Goal: Information Seeking & Learning: Learn about a topic

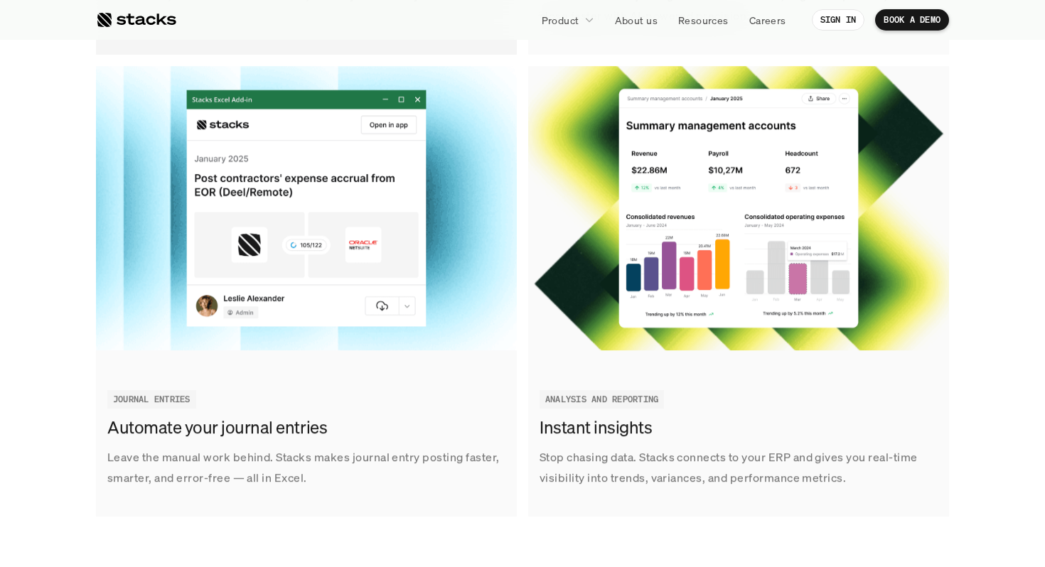
scroll to position [2100, 0]
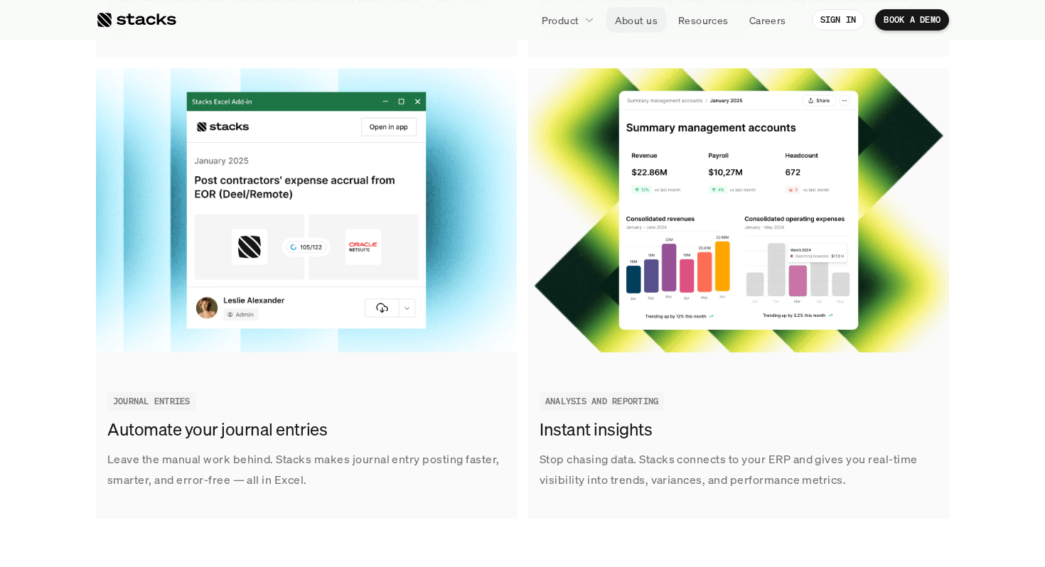
click at [664, 28] on link "About us" at bounding box center [636, 20] width 60 height 26
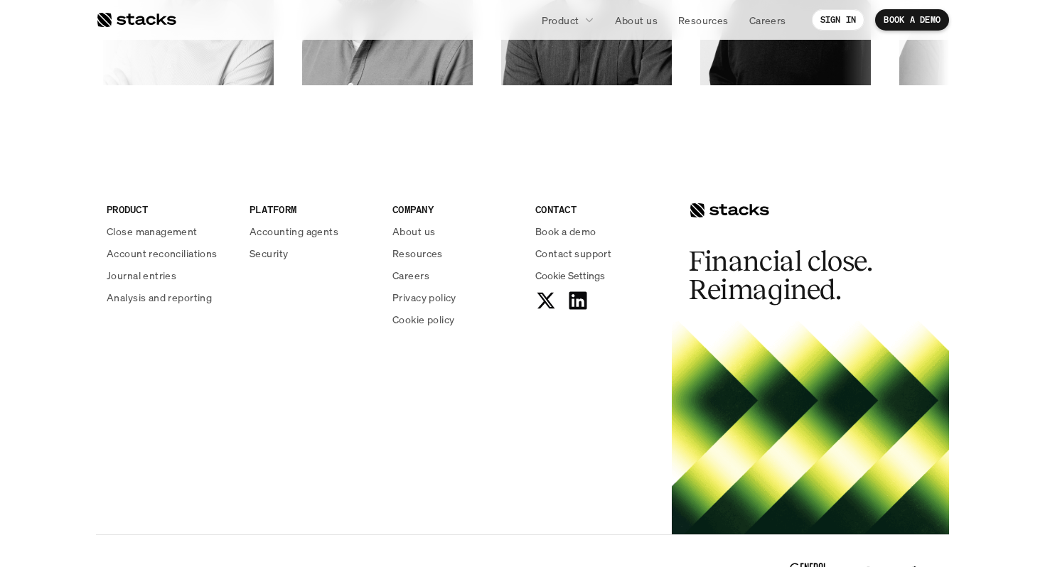
scroll to position [2441, 0]
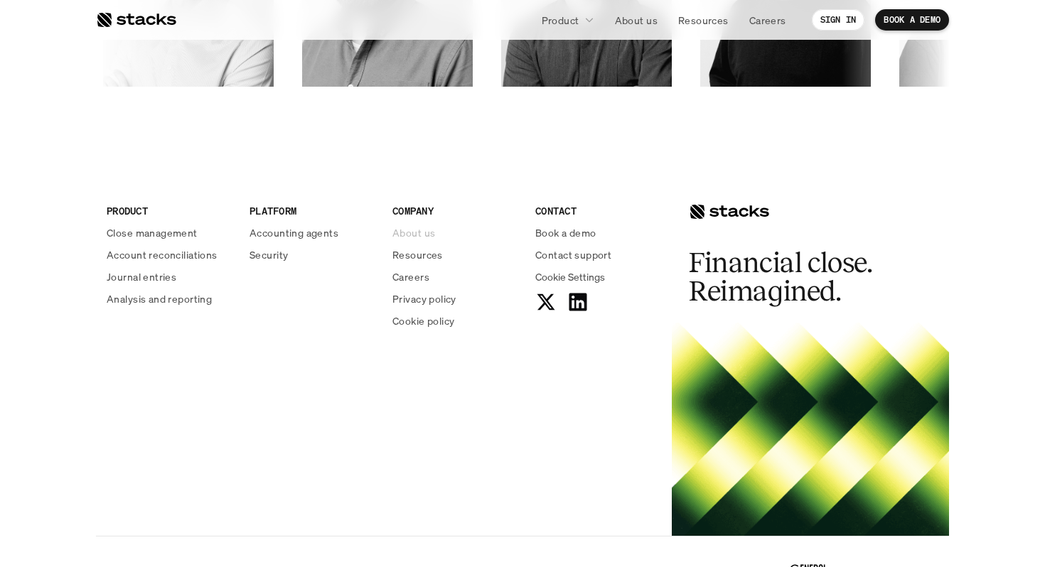
click at [431, 235] on p "About us" at bounding box center [413, 232] width 43 height 15
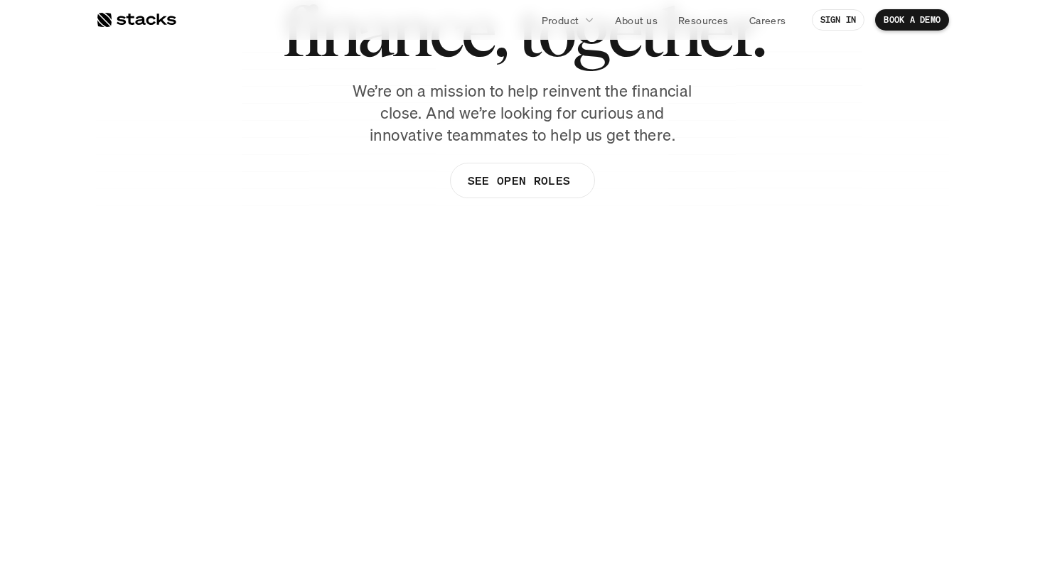
scroll to position [181, 0]
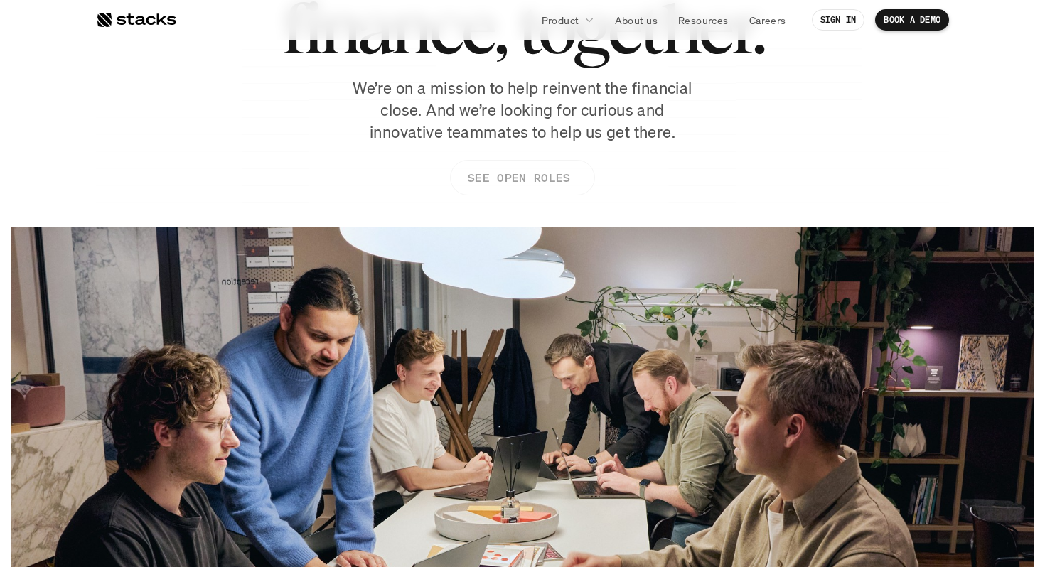
click at [488, 187] on p "SEE OPEN ROLES" at bounding box center [519, 178] width 102 height 21
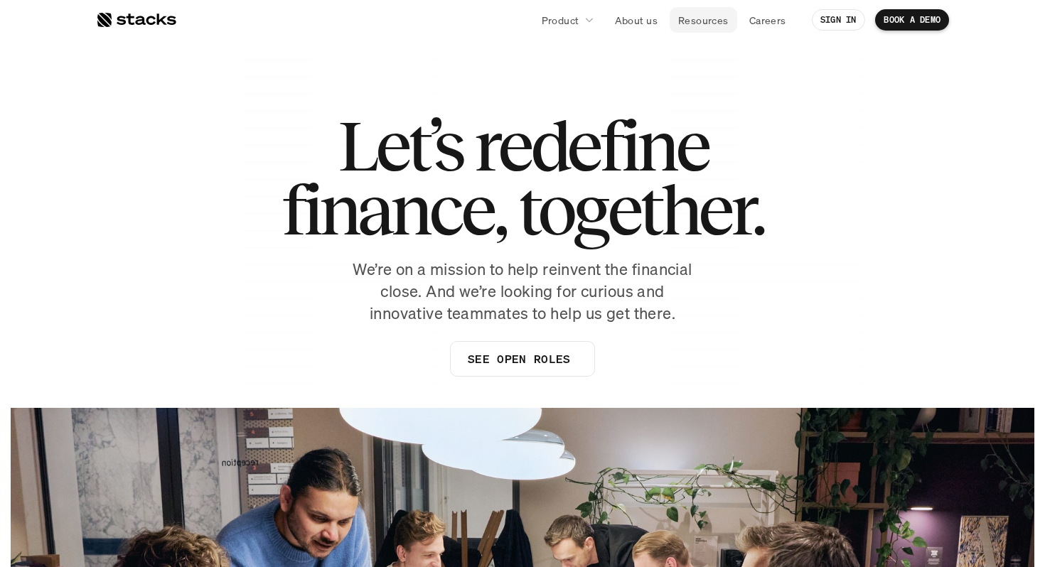
click at [709, 21] on p "Resources" at bounding box center [703, 20] width 50 height 15
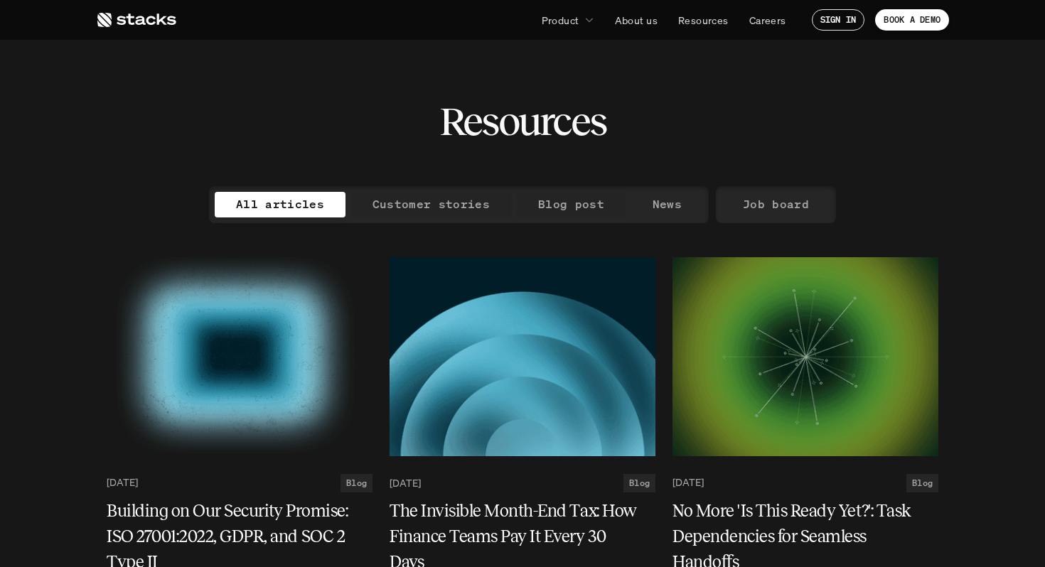
click at [466, 202] on p "Customer stories" at bounding box center [430, 204] width 117 height 21
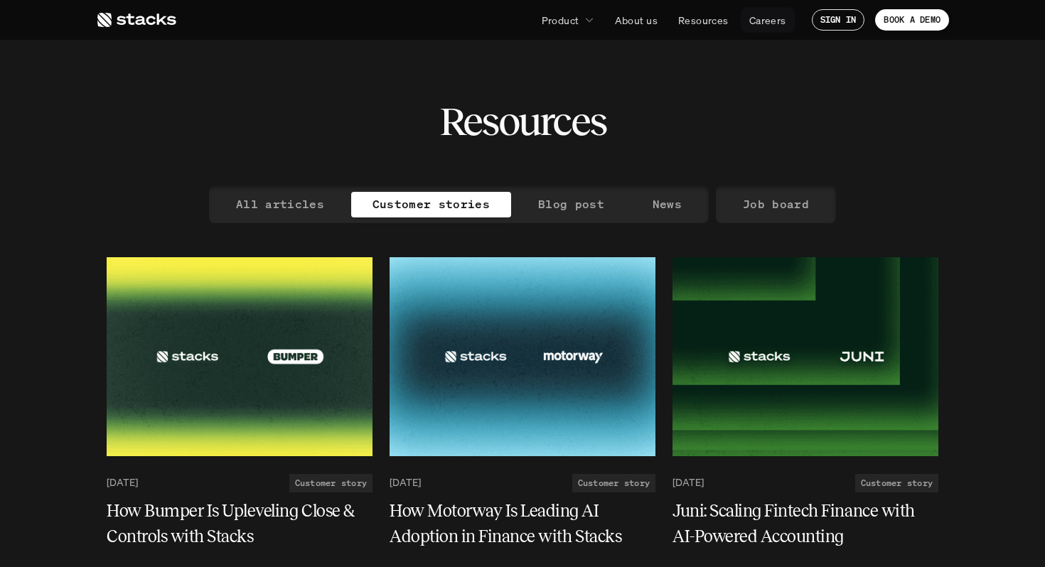
click at [759, 18] on p "Careers" at bounding box center [767, 20] width 37 height 15
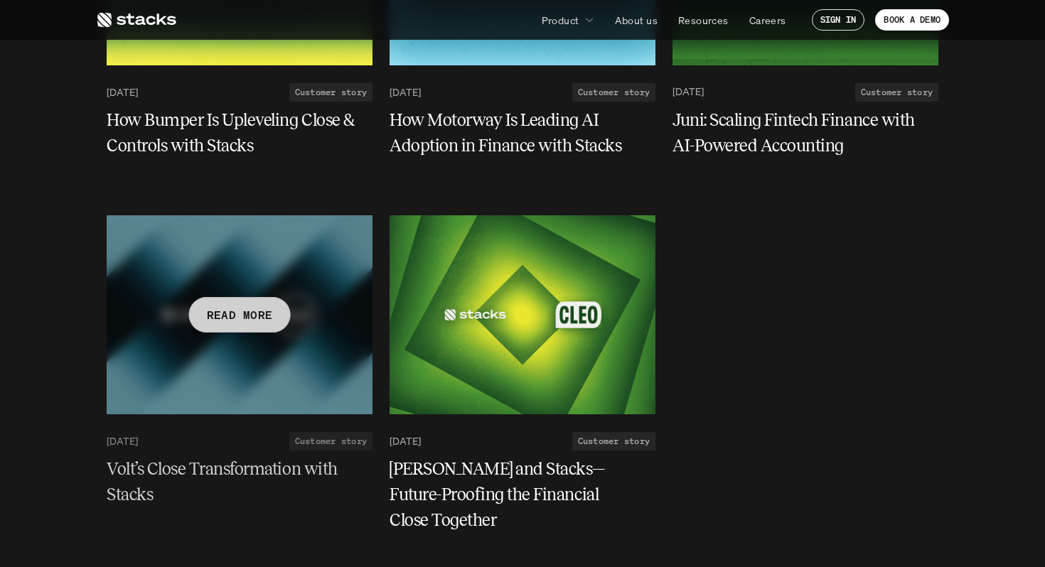
scroll to position [1387, 0]
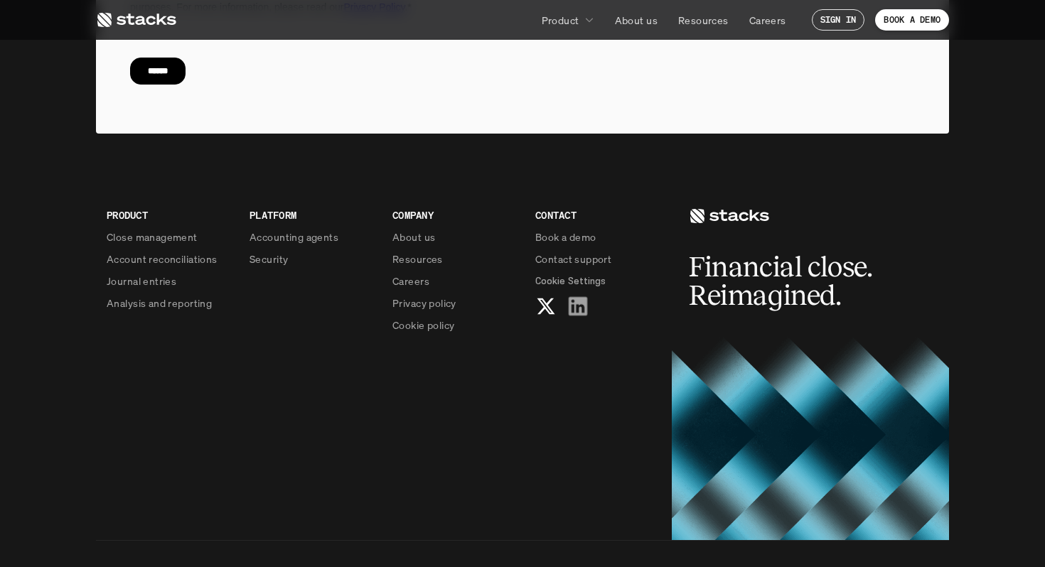
click at [571, 296] on icon at bounding box center [577, 307] width 23 height 23
